Goal: Task Accomplishment & Management: Use online tool/utility

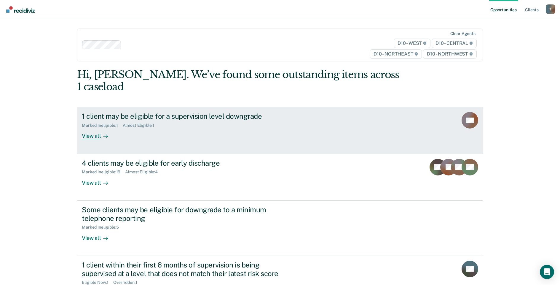
click at [147, 120] on div "1 client may be eligible for a supervision level downgrade Marked Ineligible : …" at bounding box center [193, 125] width 222 height 27
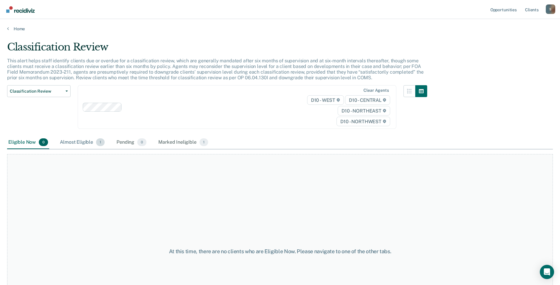
click at [76, 143] on div "Almost Eligible 1" at bounding box center [82, 142] width 47 height 13
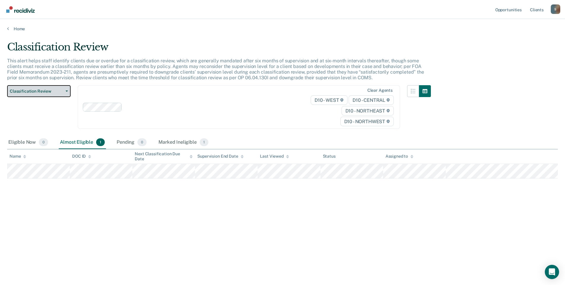
click at [44, 92] on span "Classification Review" at bounding box center [36, 91] width 53 height 5
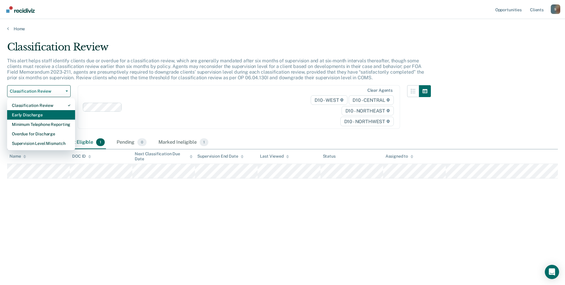
click at [32, 112] on div "Early Discharge" at bounding box center [41, 114] width 58 height 9
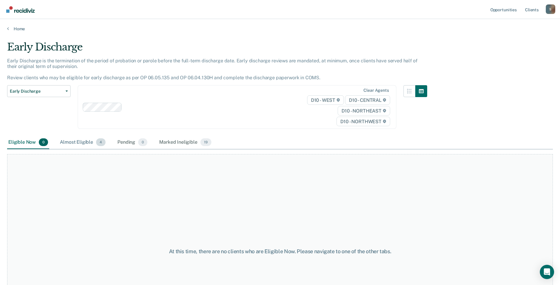
click at [90, 144] on div "Almost Eligible 4" at bounding box center [83, 142] width 48 height 13
